Goal: Information Seeking & Learning: Find specific fact

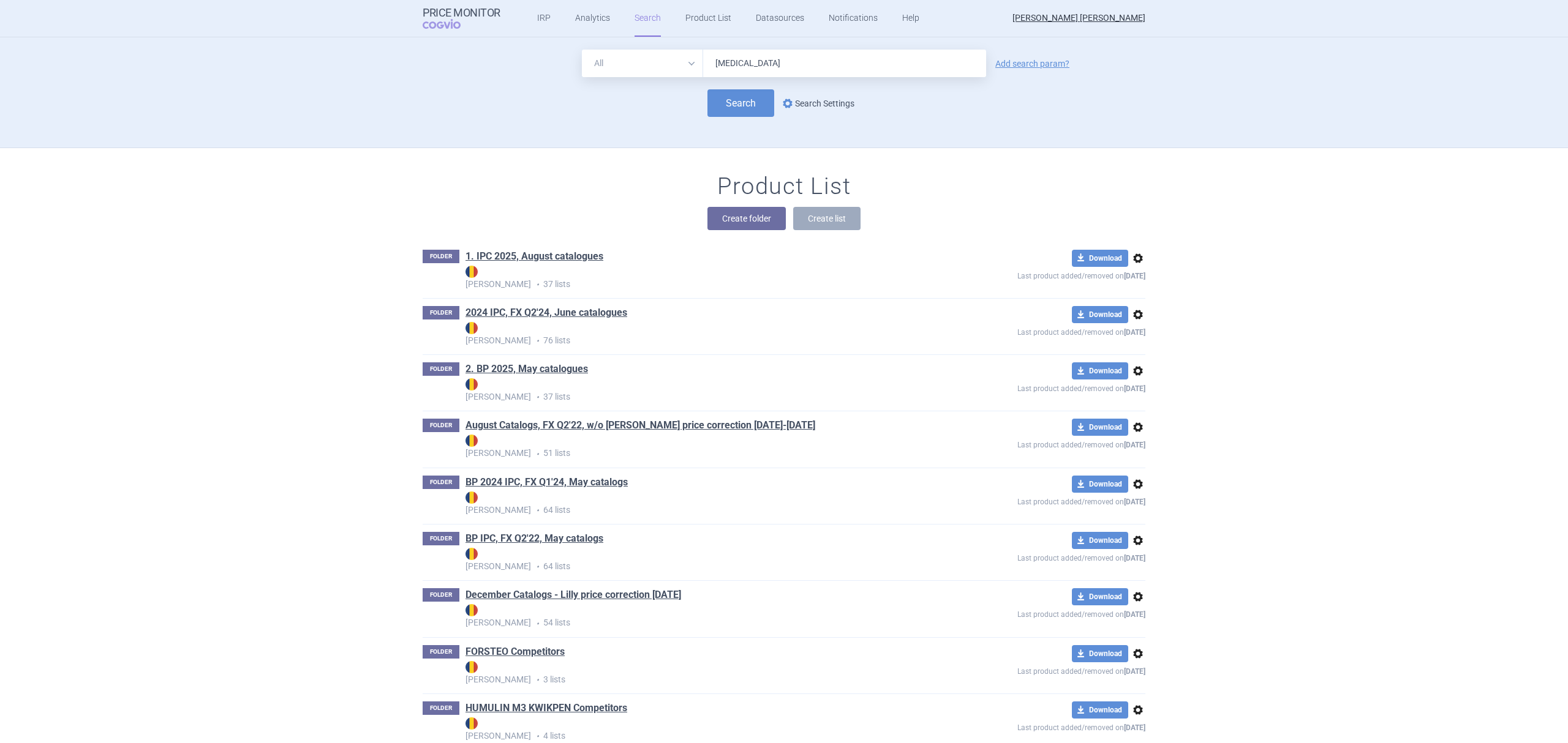
type input "[MEDICAL_DATA]"
click at [817, 101] on link "options Search Settings" at bounding box center [818, 103] width 74 height 15
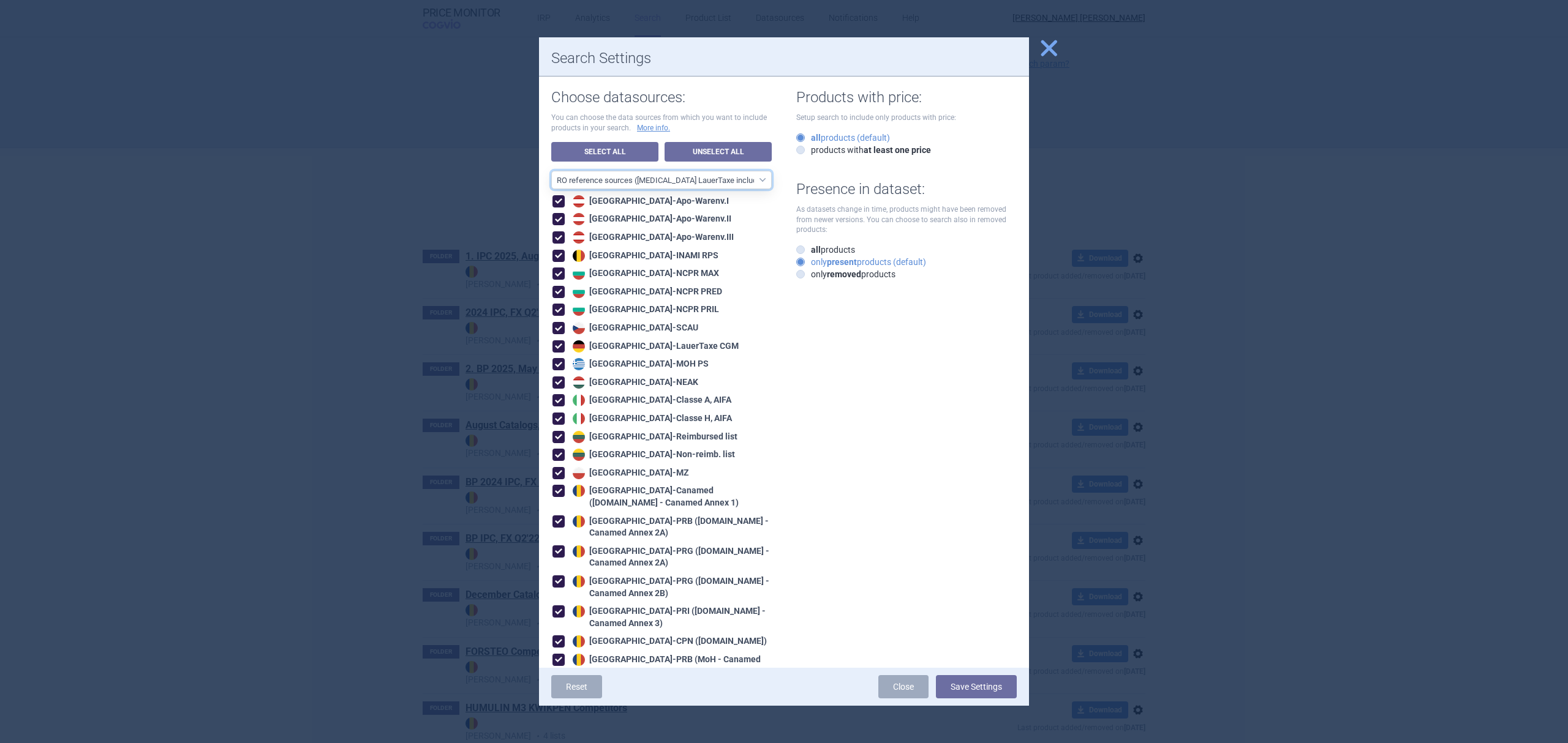
click at [731, 174] on select "All data sources CZ reference sources - Reimbursement SK reference sources - Of…" at bounding box center [662, 179] width 221 height 18
select select "ALL_DATA_SOURCES_ID"
click at [551, 171] on select "All data sources CZ reference sources - Reimbursement SK reference sources - Of…" at bounding box center [662, 179] width 221 height 18
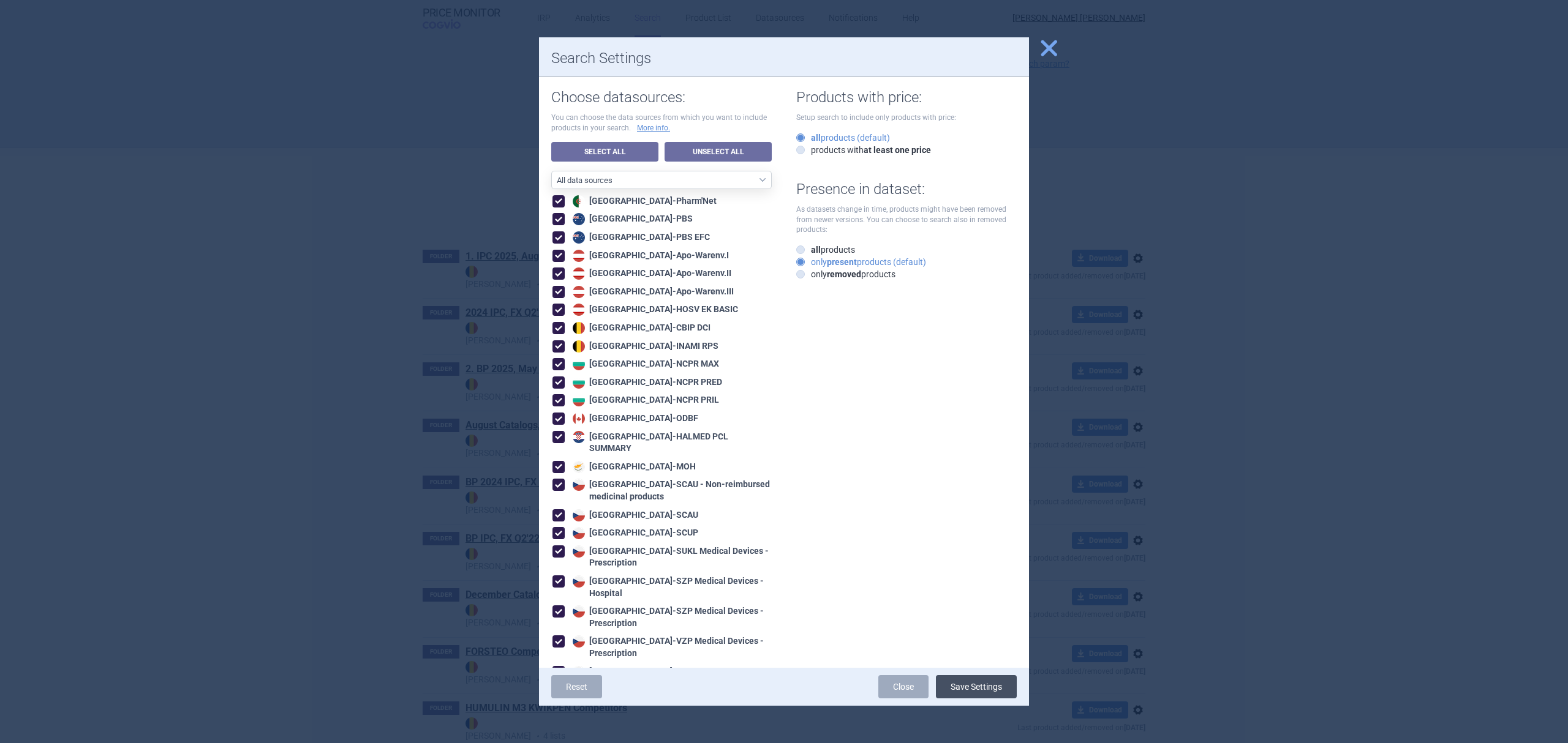
click at [965, 684] on button "Save Settings" at bounding box center [976, 686] width 81 height 23
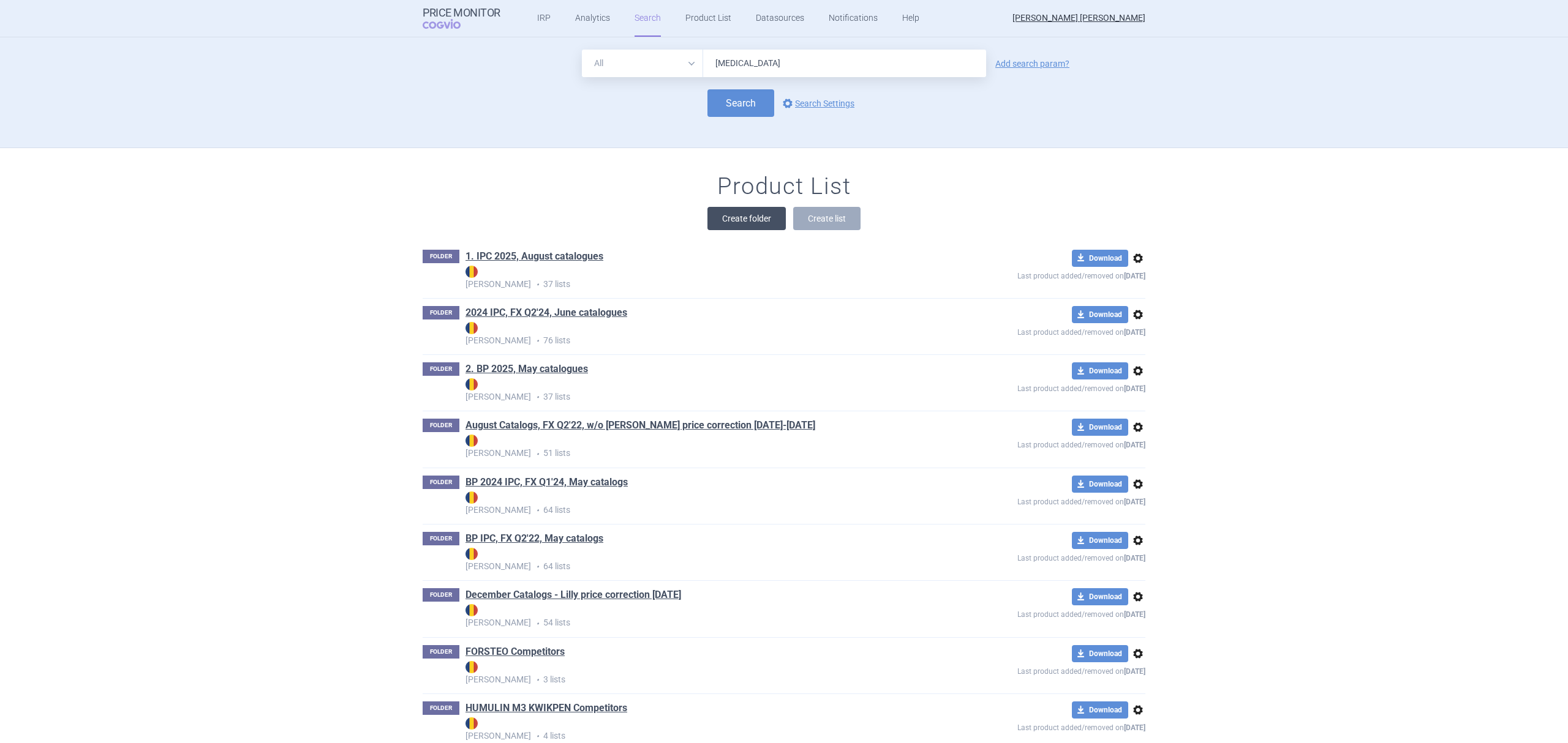
click at [743, 213] on button "Create folder" at bounding box center [746, 218] width 78 height 23
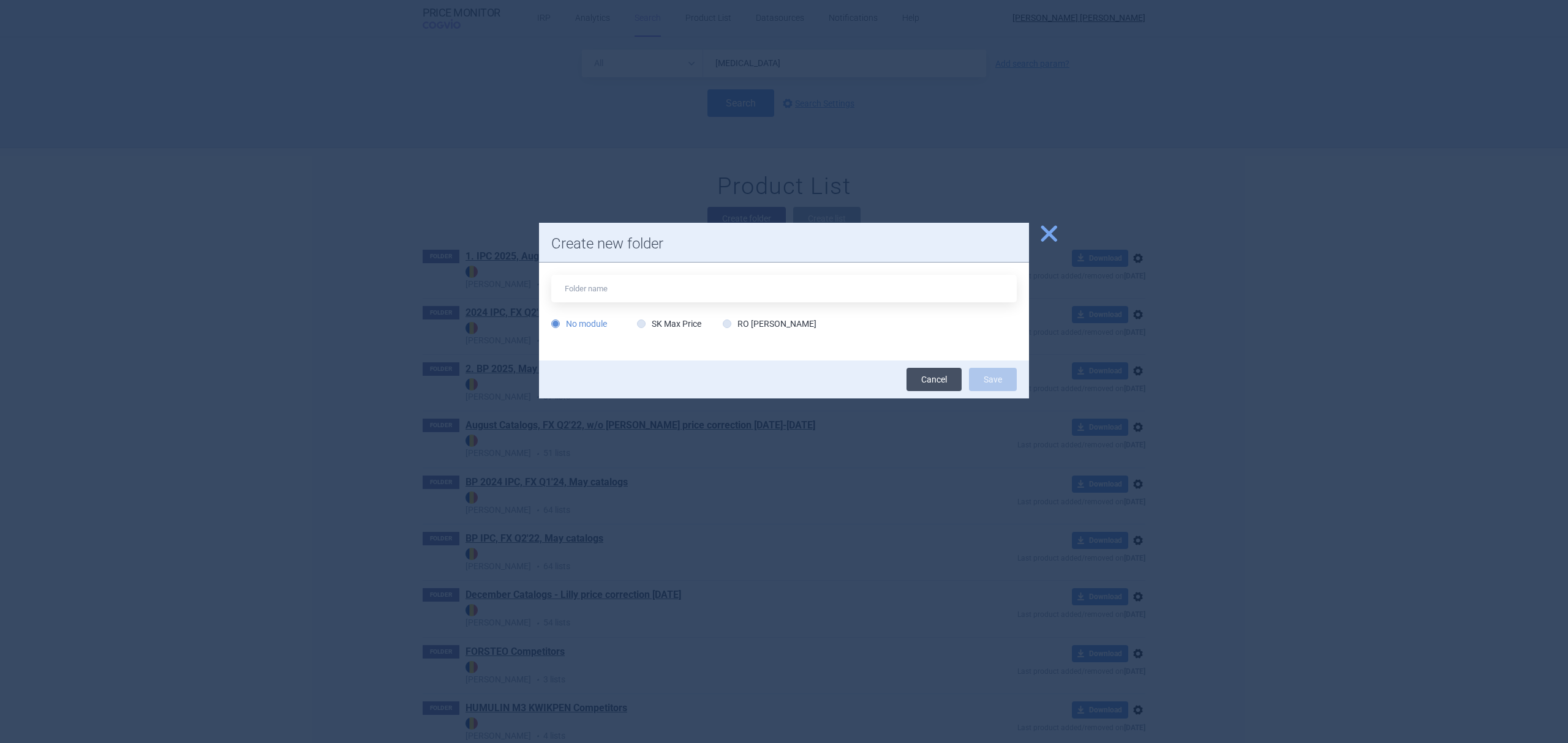
click at [941, 380] on link "Cancel" at bounding box center [934, 379] width 55 height 23
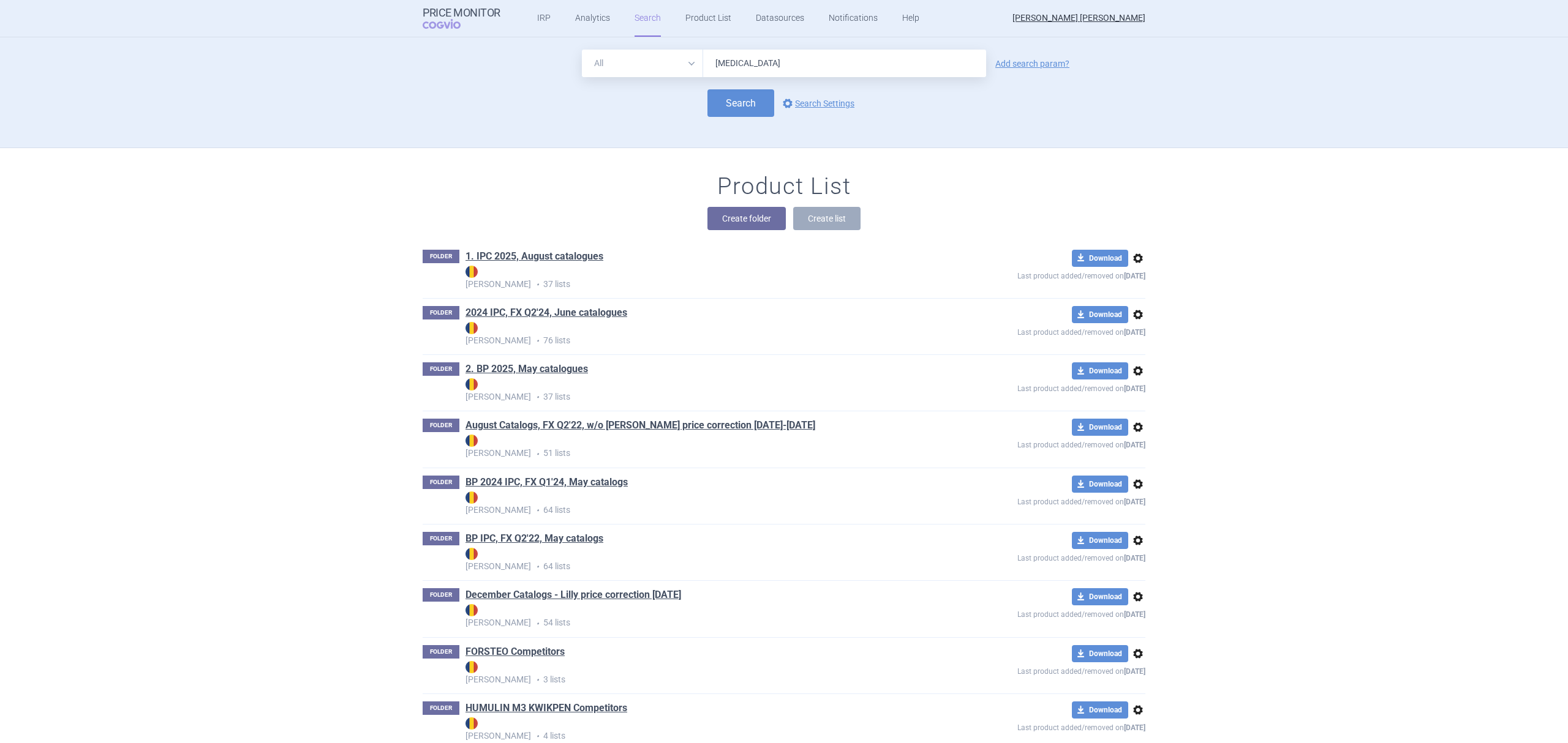
click at [642, 16] on link "Search" at bounding box center [648, 18] width 27 height 37
click at [728, 104] on button "Search" at bounding box center [740, 103] width 66 height 28
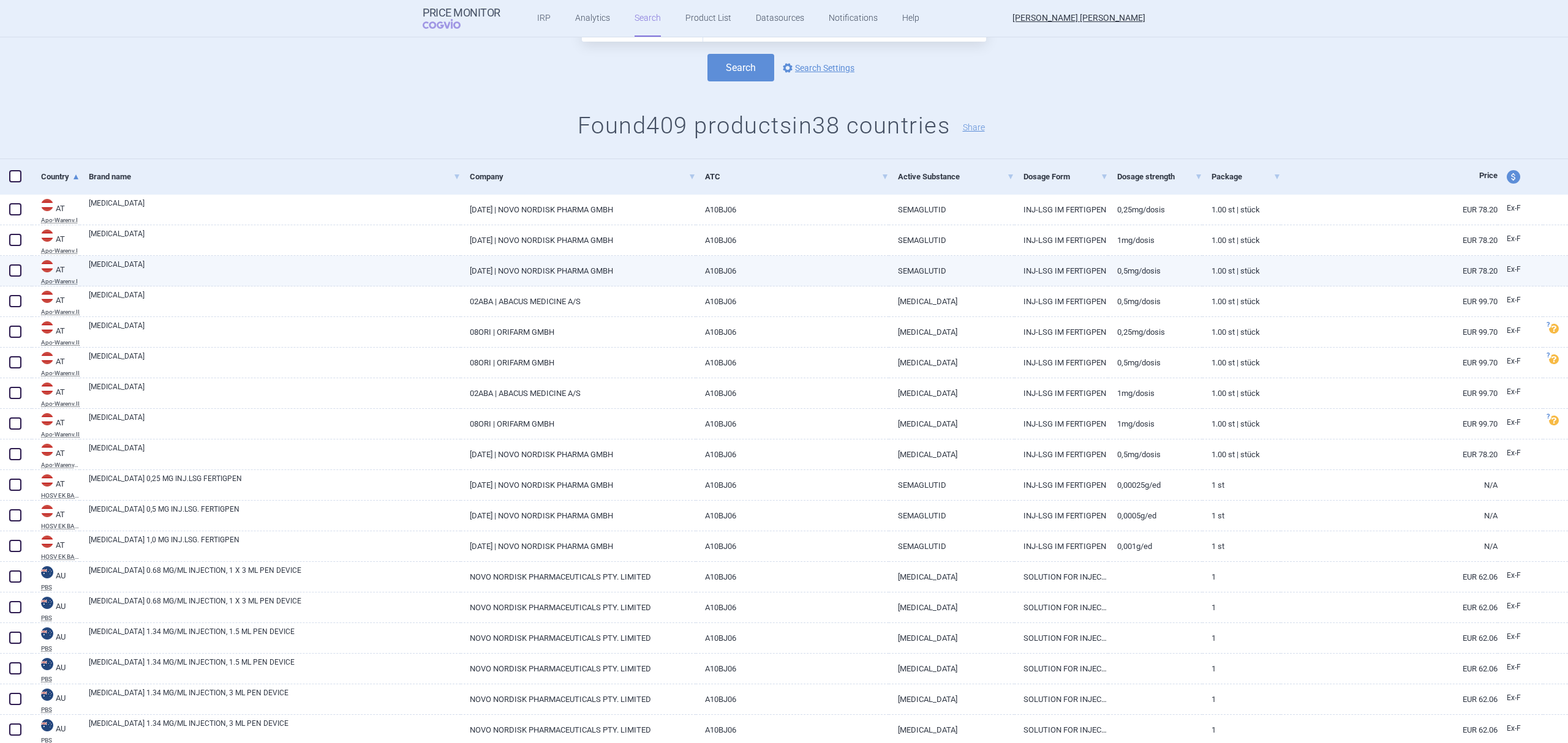
scroll to position [54, 0]
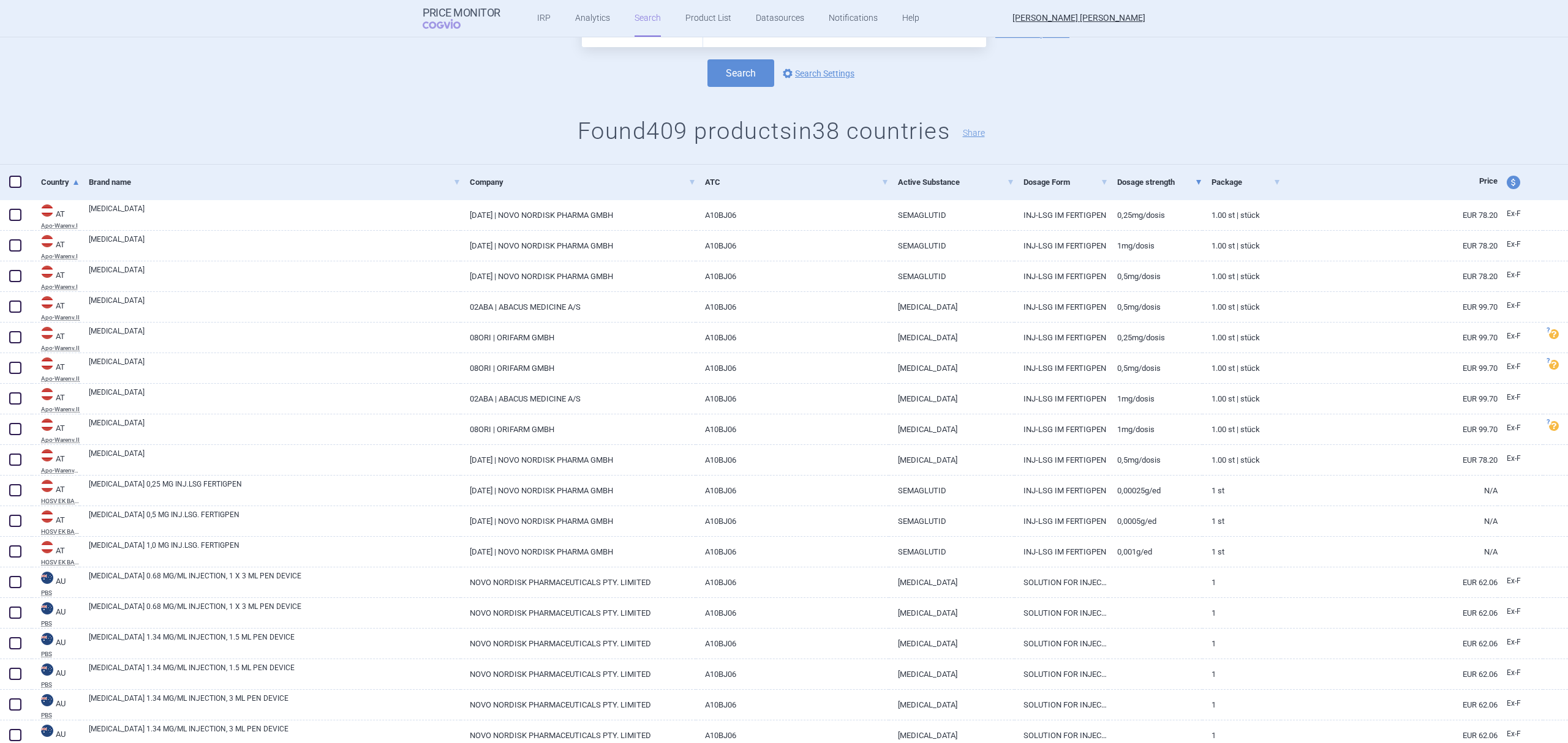
click at [1128, 184] on link "Dosage strength" at bounding box center [1159, 182] width 85 height 30
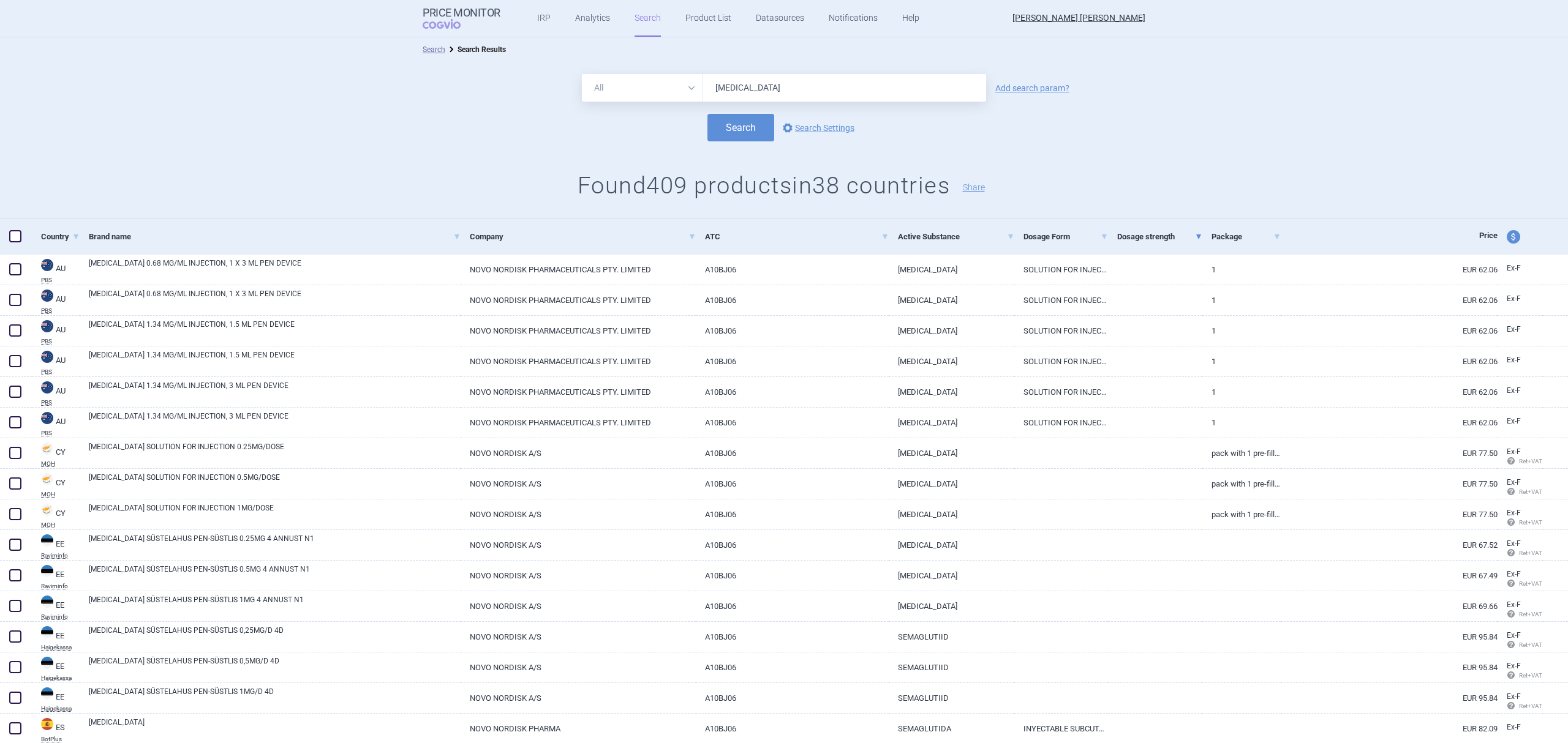
click at [1120, 234] on link "Dosage strength" at bounding box center [1159, 236] width 85 height 30
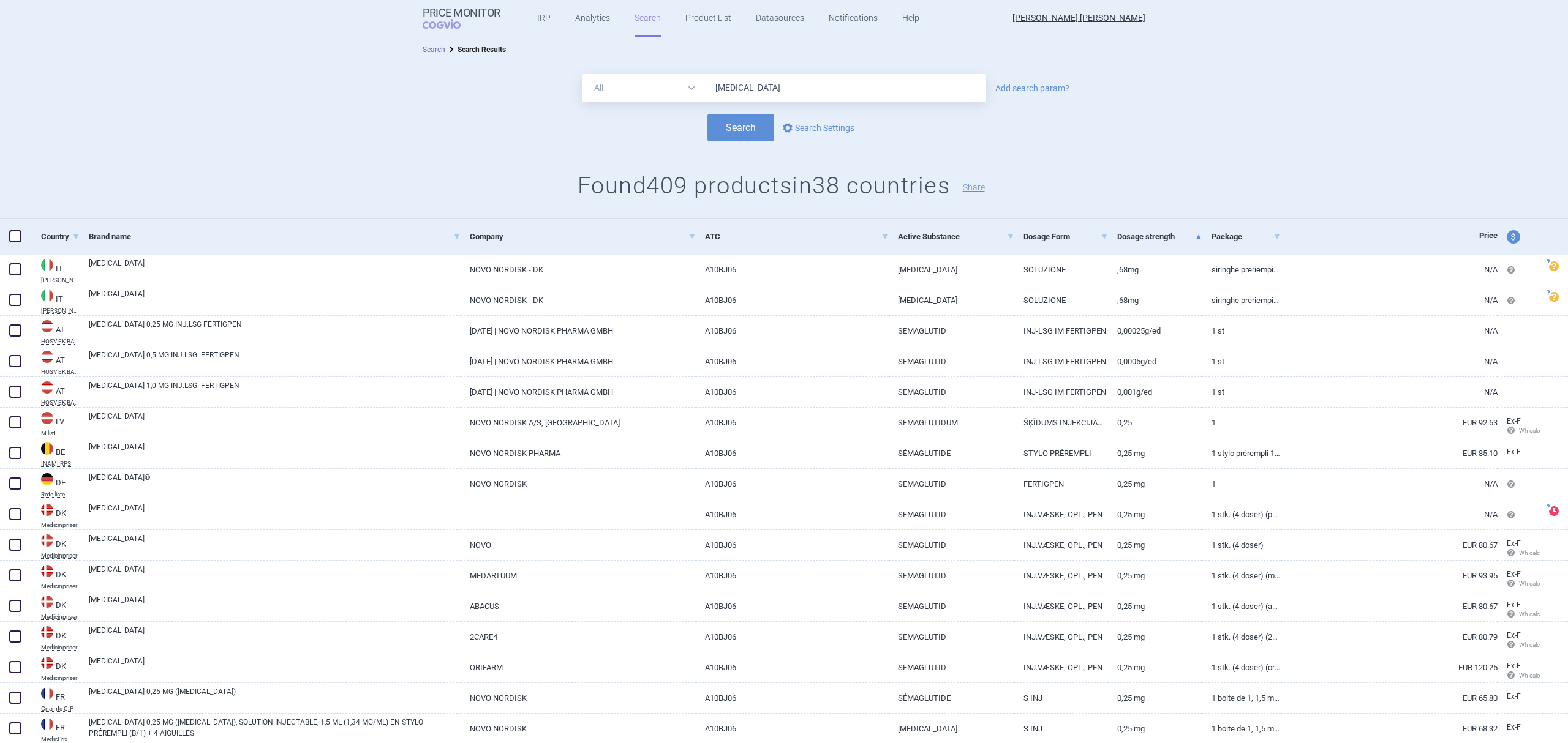
click at [1139, 228] on link "Dosage strength" at bounding box center [1159, 236] width 85 height 30
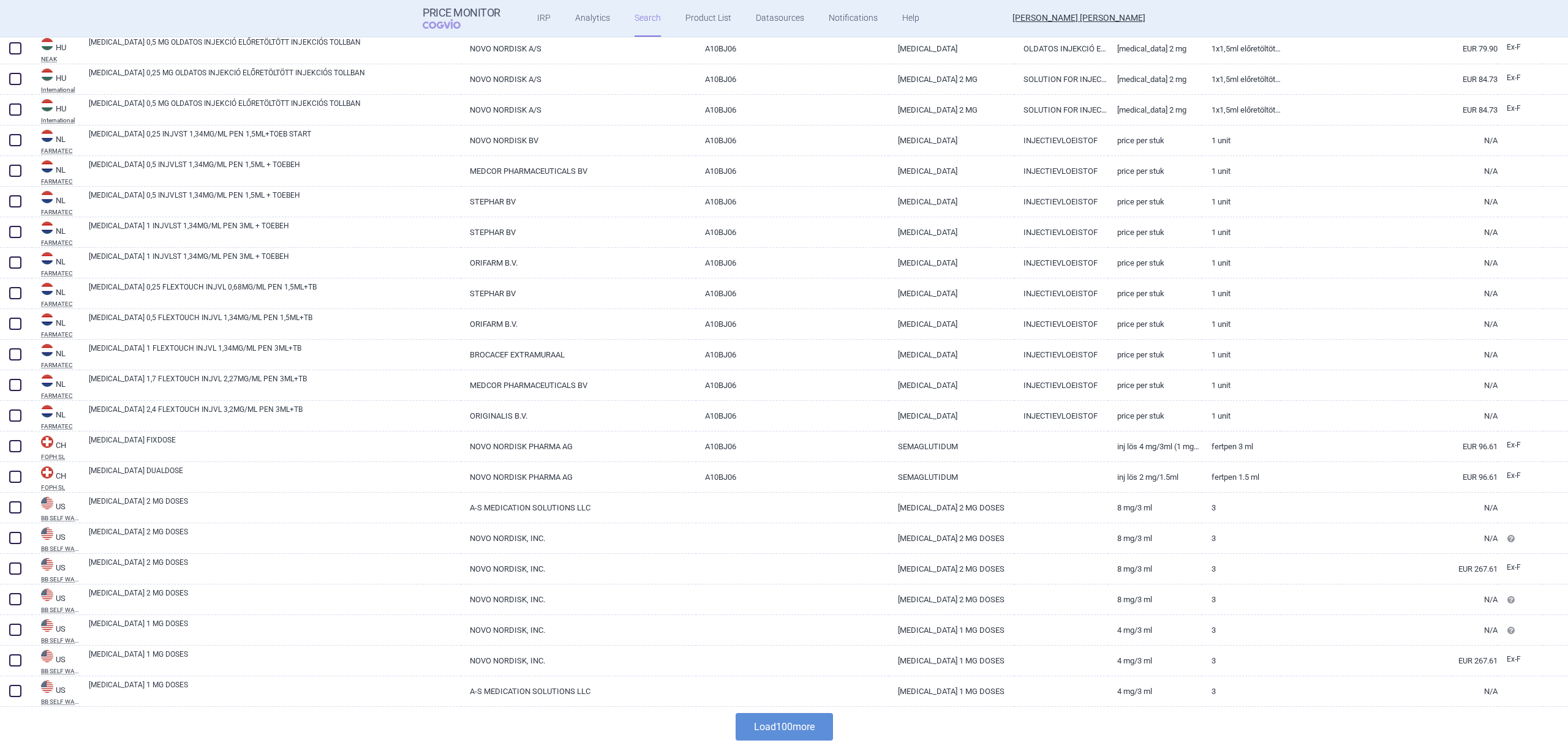
scroll to position [2610, 0]
click at [801, 725] on button "Load 100 more" at bounding box center [784, 724] width 97 height 28
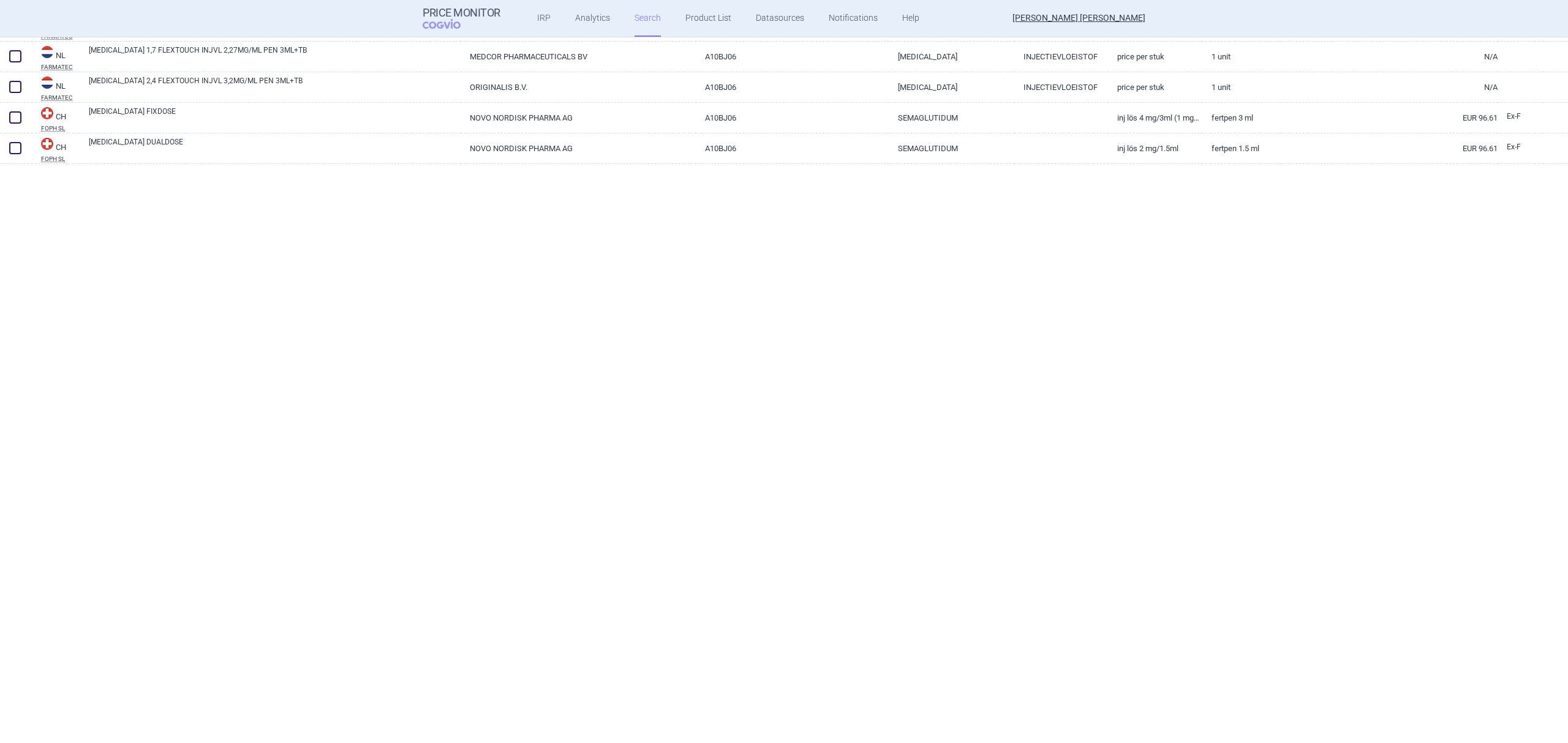
scroll to position [0, 0]
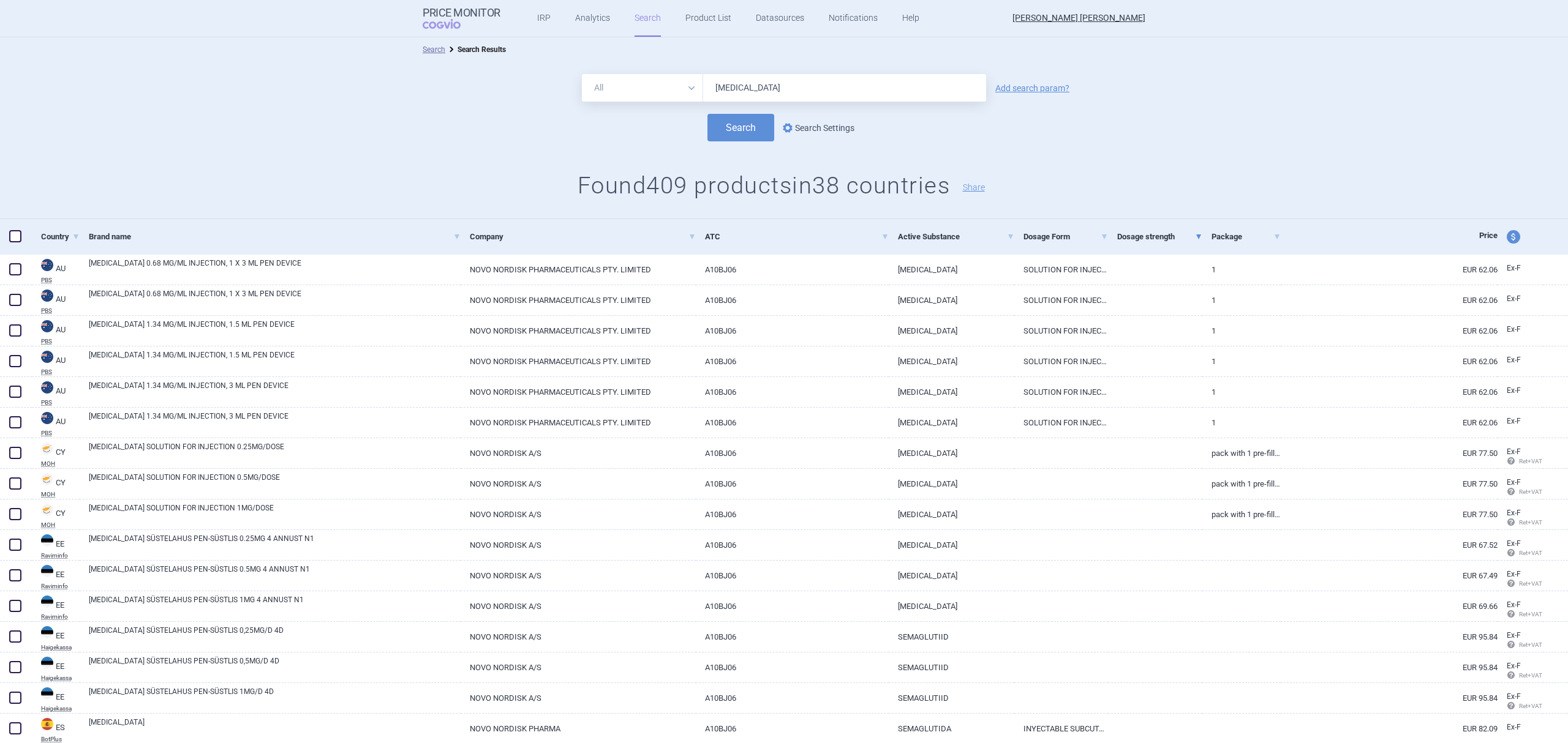
click at [835, 126] on link "options Search Settings" at bounding box center [818, 128] width 74 height 15
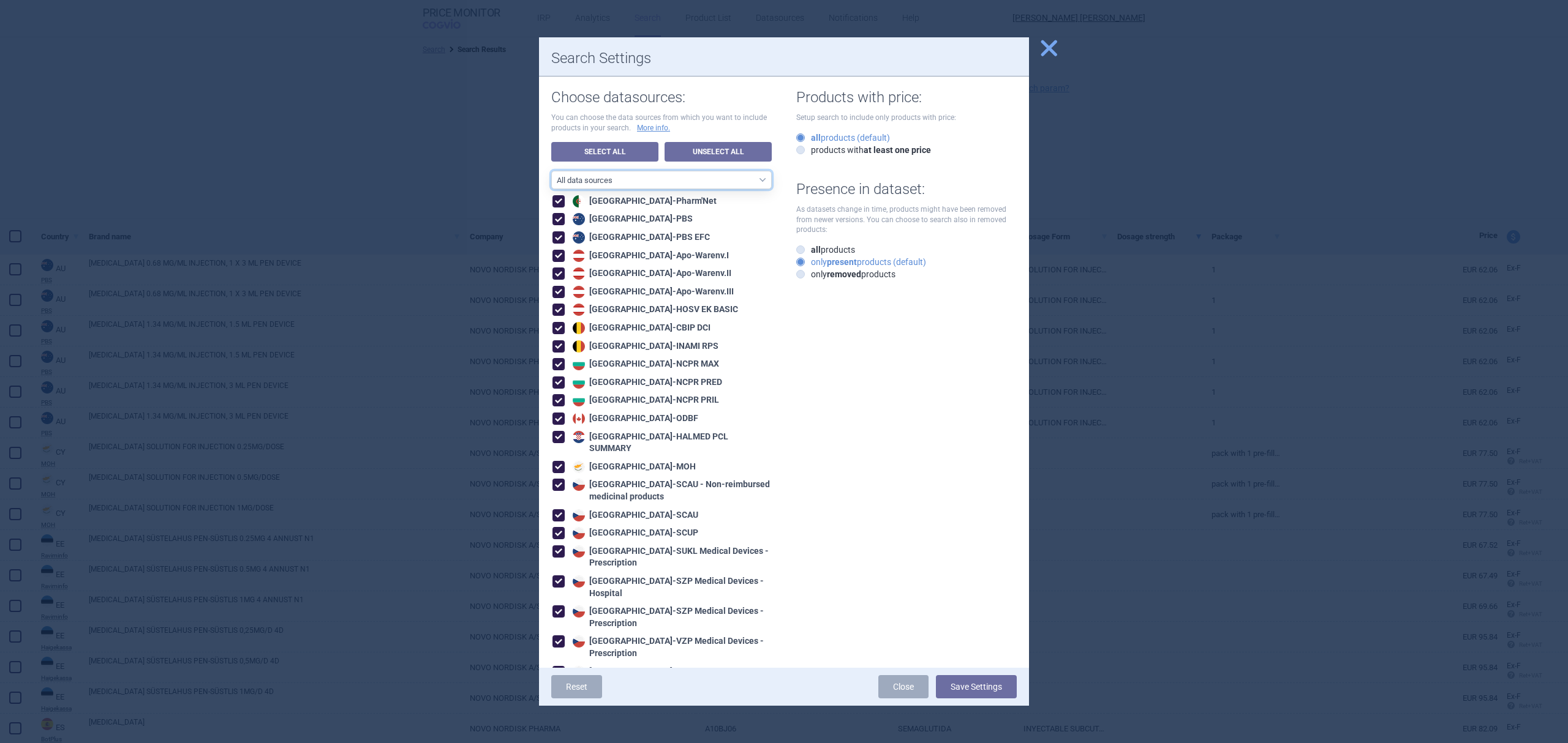
click at [654, 178] on select "All data sources CZ reference sources - Reimbursement SK reference sources - Of…" at bounding box center [662, 179] width 221 height 18
select select "1f515b7c-93d7-44be-9d8f-32930cf2bbf2"
click at [551, 171] on select "All data sources CZ reference sources - Reimbursement SK reference sources - Of…" at bounding box center [662, 179] width 221 height 18
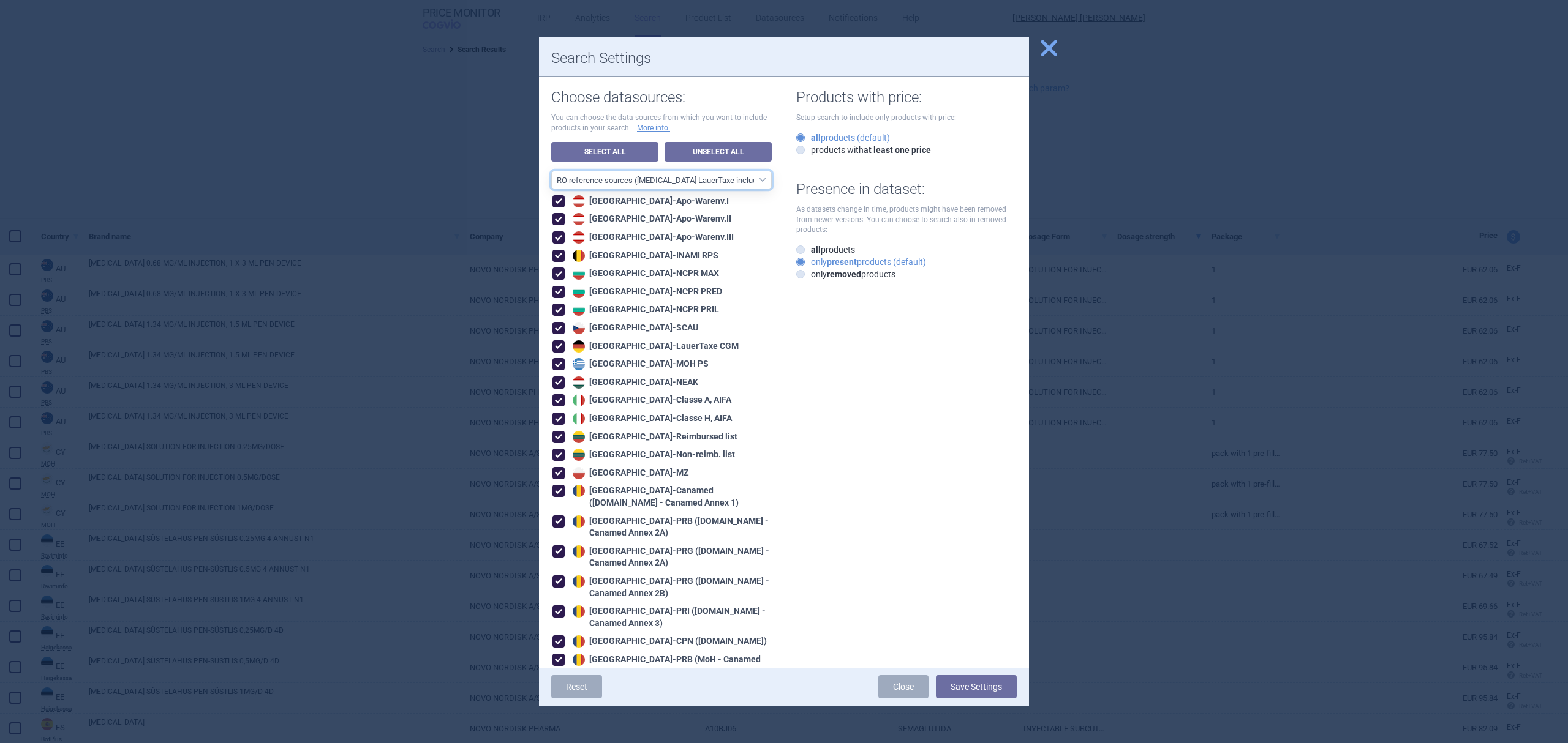
click at [717, 179] on select "All data sources CZ reference sources - Reimbursement SK reference sources - Of…" at bounding box center [662, 179] width 221 height 18
click at [969, 691] on button "Save Settings" at bounding box center [976, 686] width 81 height 23
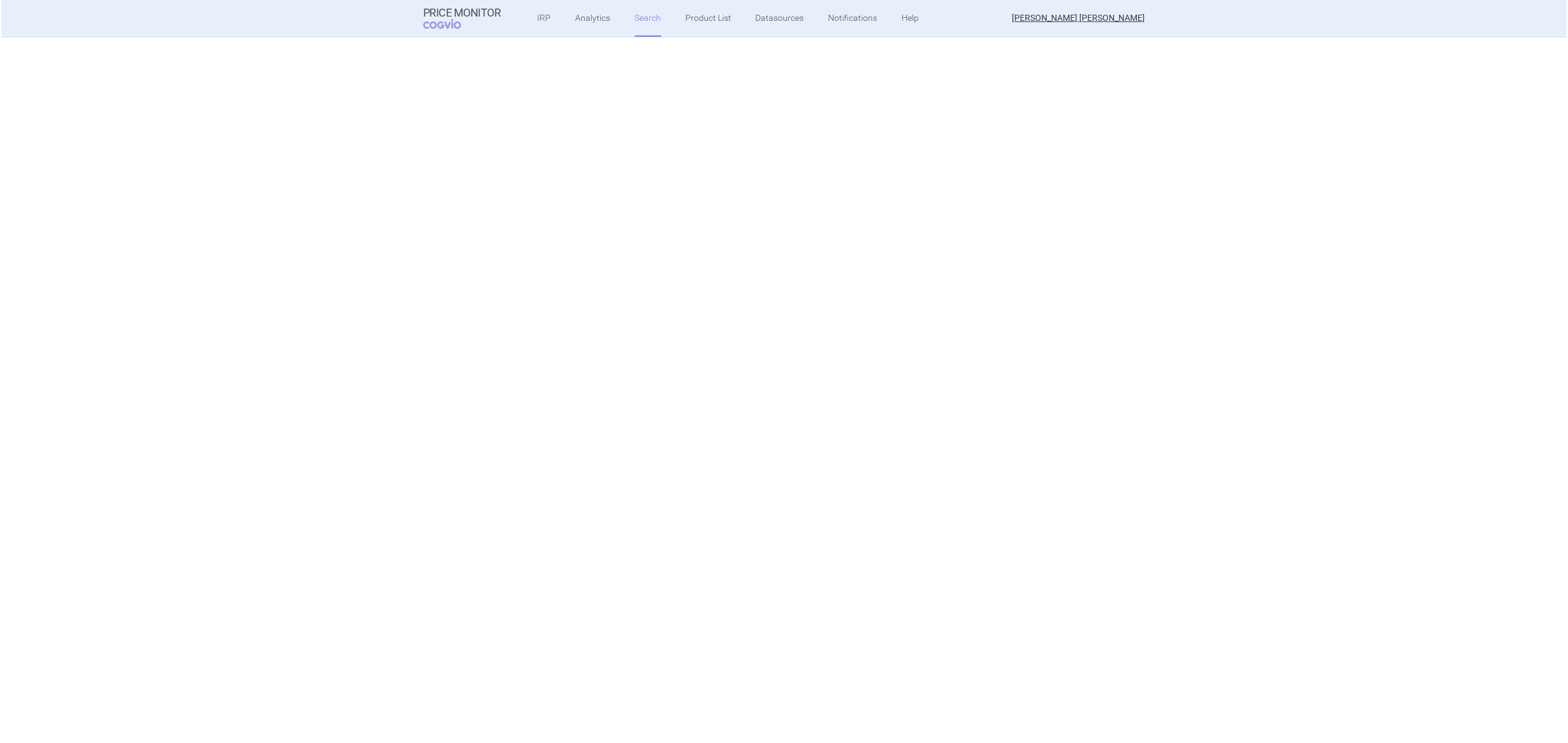
scroll to position [1689, 0]
